Goal: Task Accomplishment & Management: Complete application form

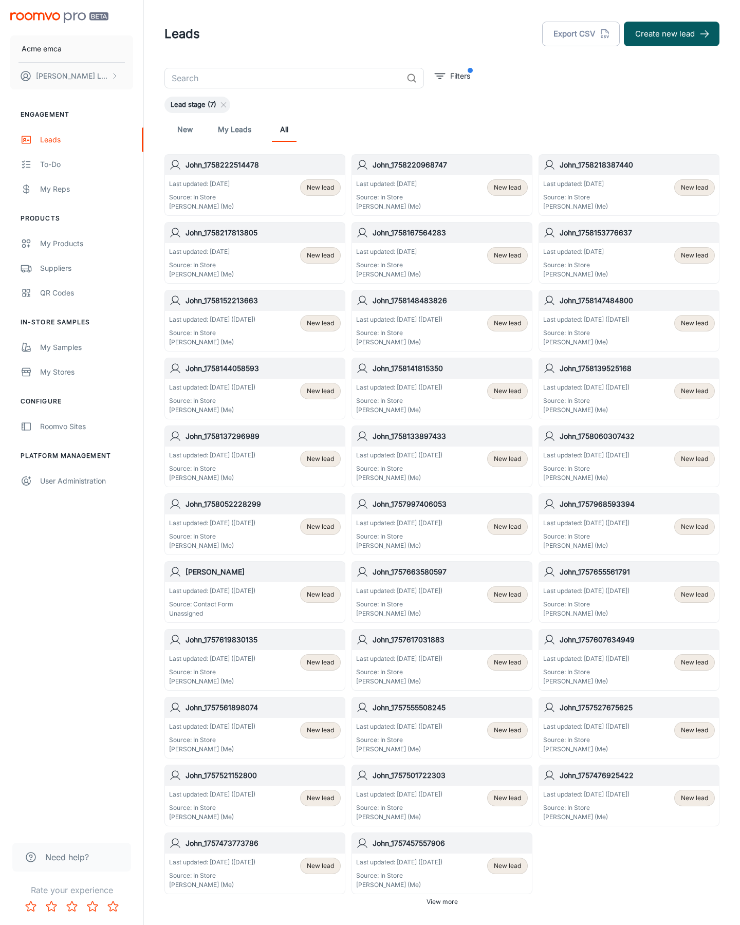
click at [672, 34] on button "Create new lead" at bounding box center [672, 34] width 96 height 25
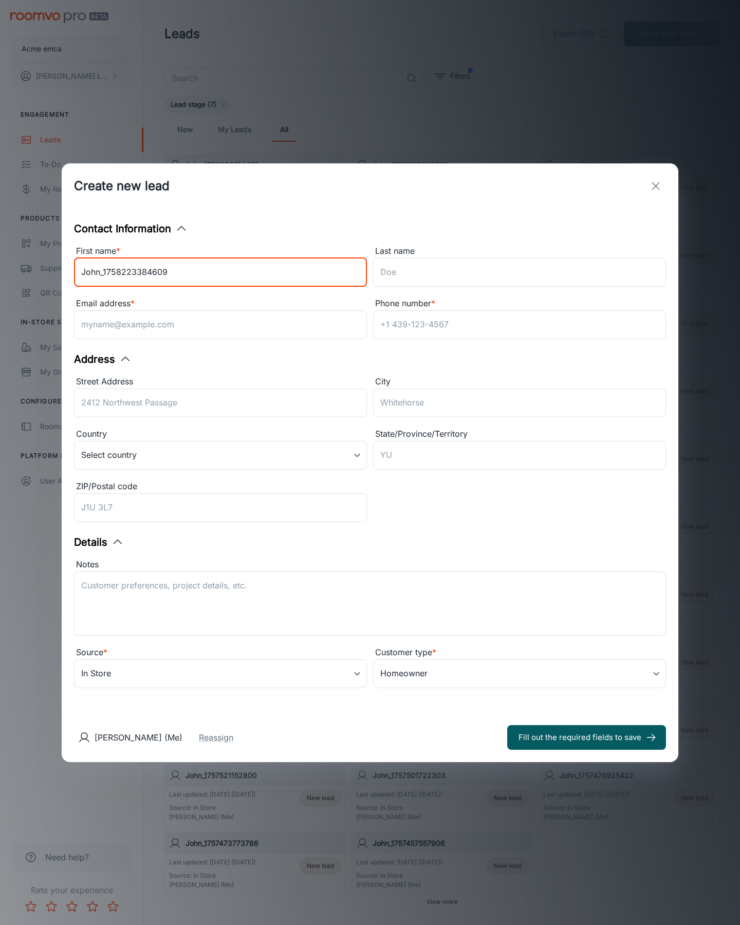
type input "John_1758223384609"
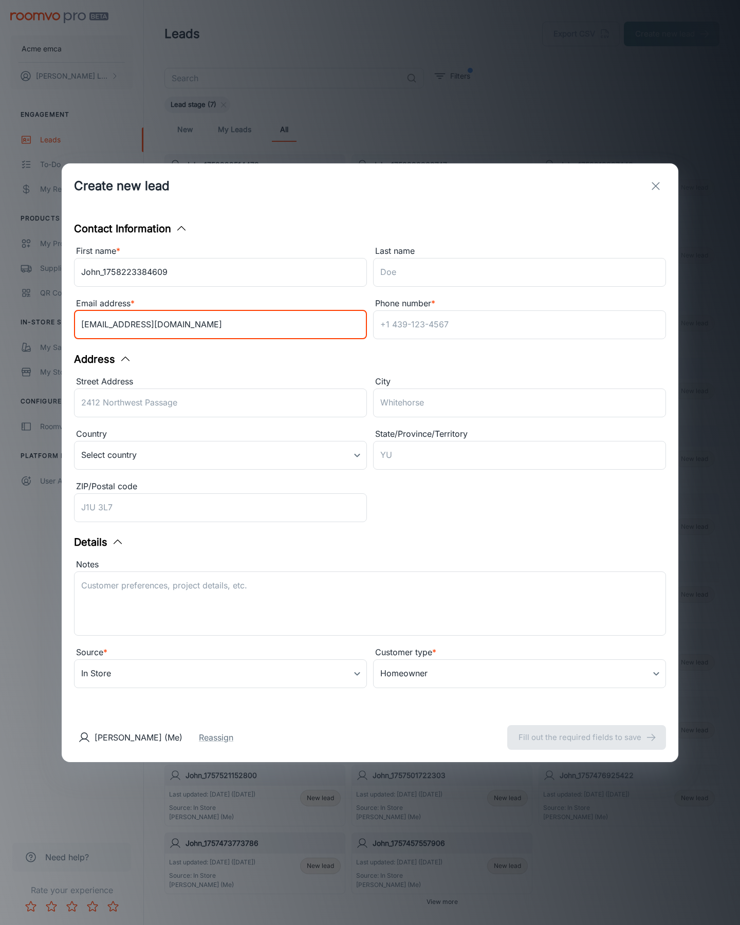
type input "[EMAIL_ADDRESS][DOMAIN_NAME]"
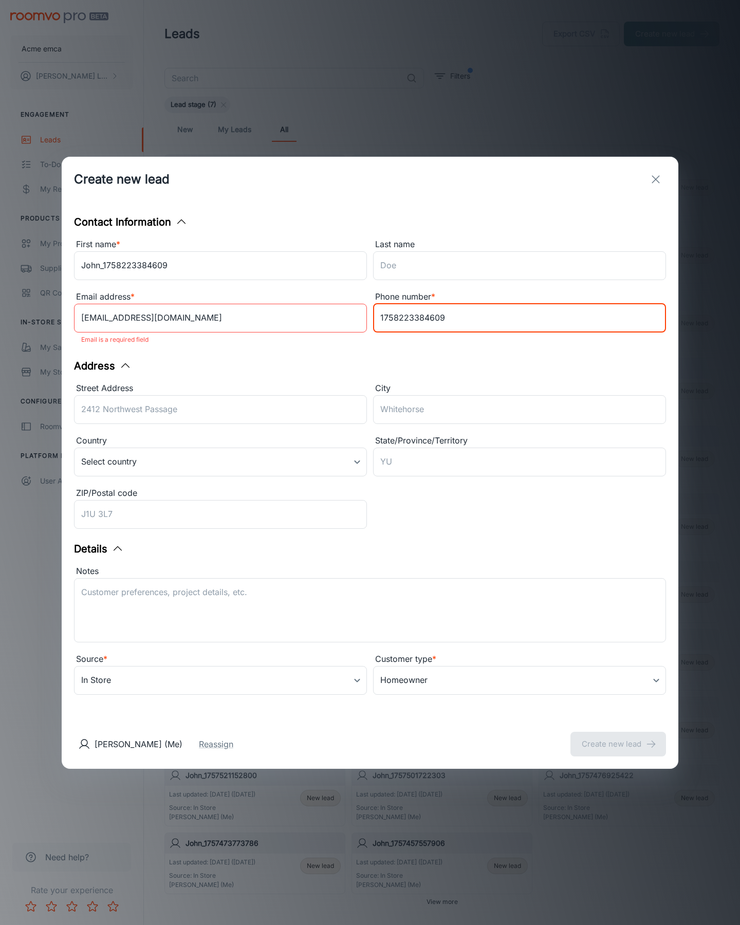
type input "1758223384609"
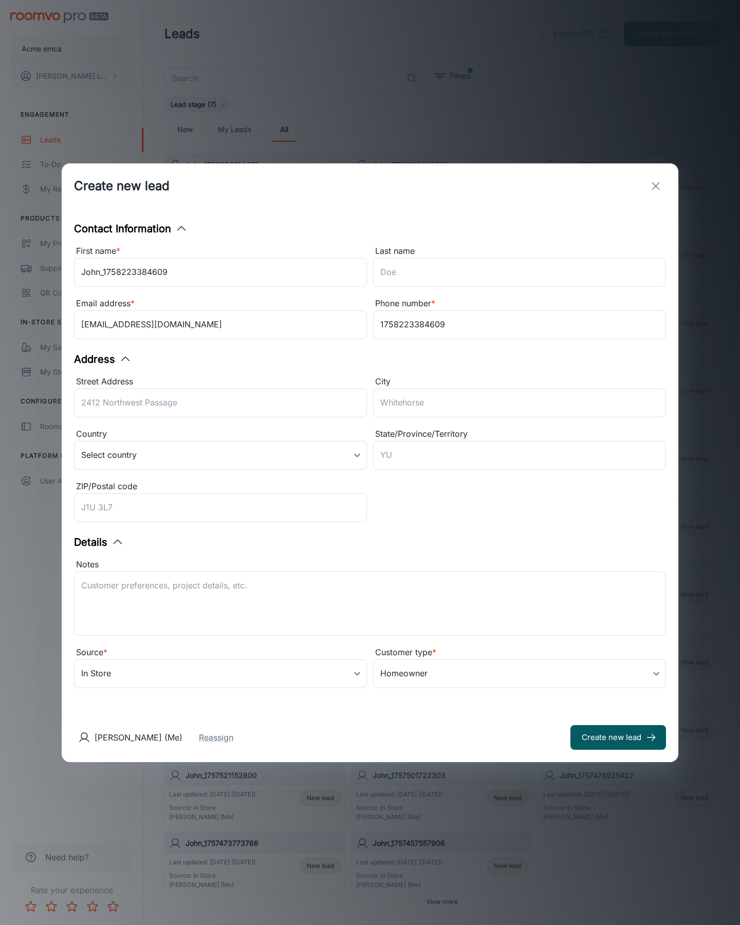
click at [619, 737] on button "Create new lead" at bounding box center [619, 737] width 96 height 25
